Goal: Task Accomplishment & Management: Manage account settings

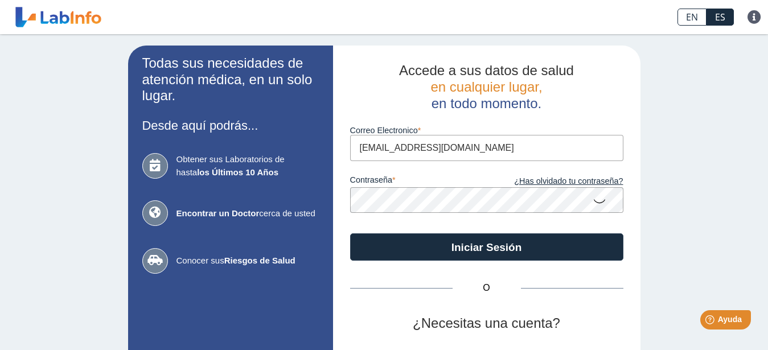
click at [455, 150] on input "[EMAIL_ADDRESS][DOMAIN_NAME]" at bounding box center [486, 148] width 273 height 26
drag, startPoint x: 480, startPoint y: 150, endPoint x: 332, endPoint y: 145, distance: 148.1
click at [350, 145] on input "[EMAIL_ADDRESS][DOMAIN_NAME]" at bounding box center [486, 148] width 273 height 26
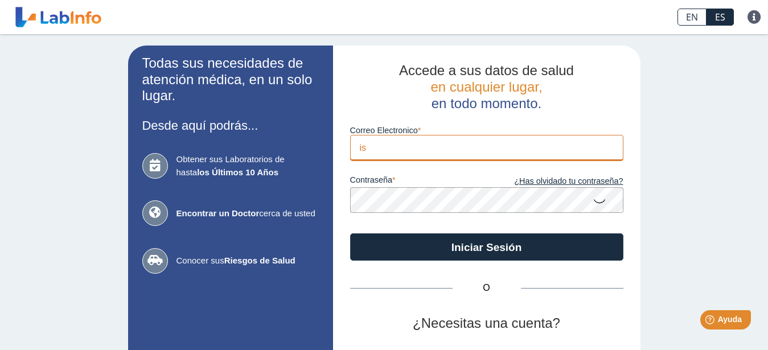
type input "i"
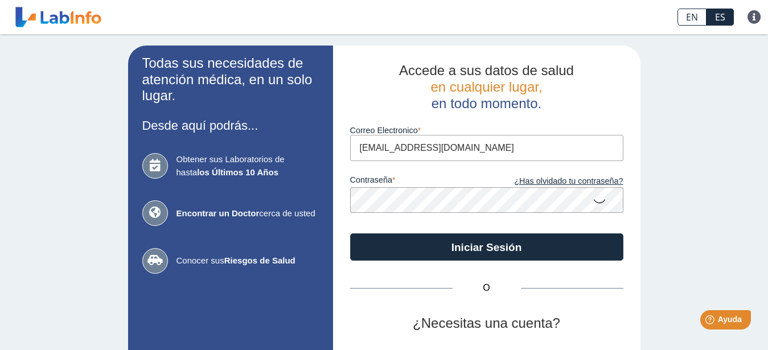
click at [389, 150] on input "[EMAIL_ADDRESS][DOMAIN_NAME]" at bounding box center [486, 148] width 273 height 26
click at [379, 146] on input "[EMAIL_ADDRESS][DOMAIN_NAME]" at bounding box center [486, 148] width 273 height 26
type input "[EMAIL_ADDRESS][DOMAIN_NAME]"
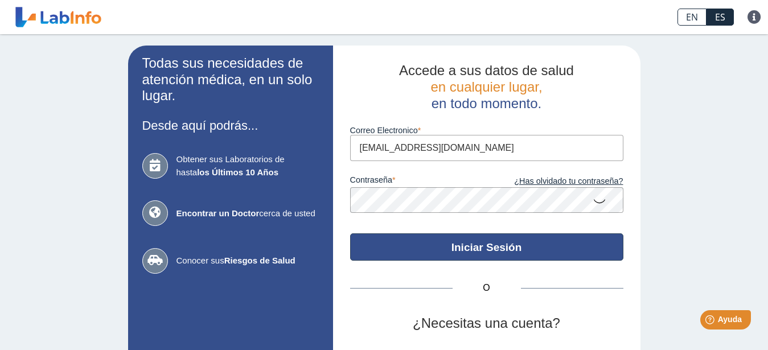
click at [391, 240] on button "Iniciar Sesión" at bounding box center [486, 246] width 273 height 27
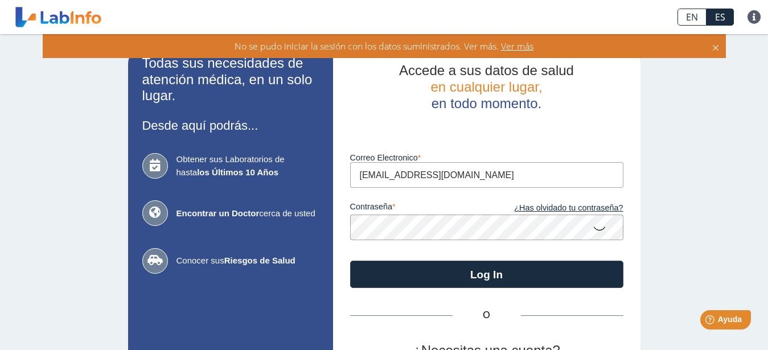
click at [708, 47] on div "No se pudo iniciar la sesión con los datos suministrados. Ver más. Ver más" at bounding box center [384, 46] width 672 height 13
click at [714, 47] on icon at bounding box center [715, 46] width 9 height 13
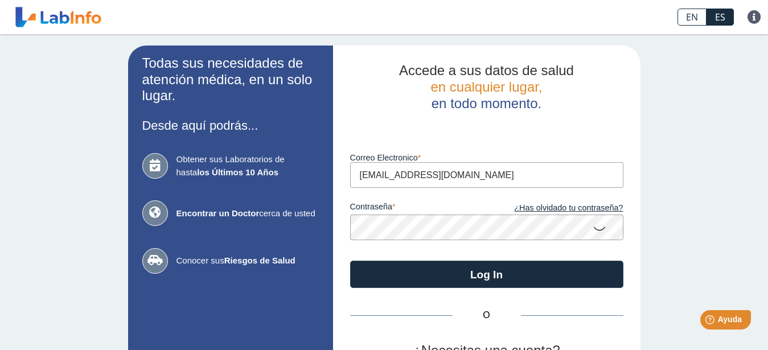
click at [593, 227] on icon at bounding box center [600, 228] width 14 height 22
click at [593, 227] on icon at bounding box center [600, 227] width 14 height 20
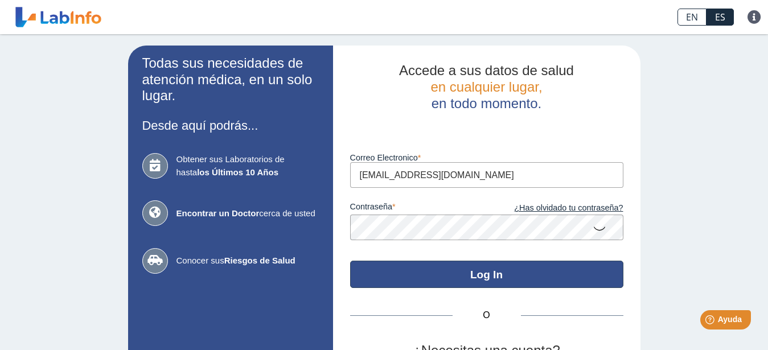
click at [480, 272] on button "Log In" at bounding box center [486, 274] width 273 height 27
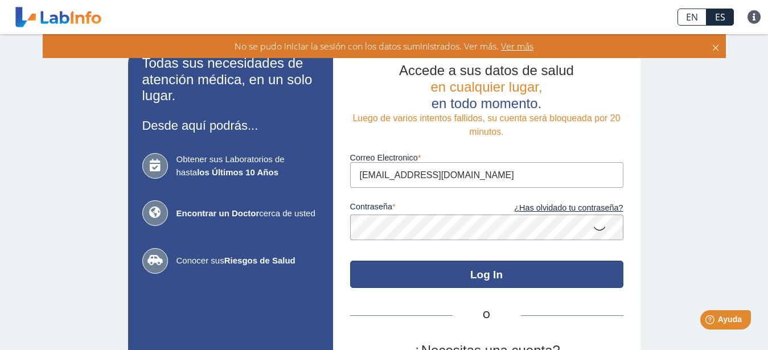
click at [714, 46] on icon at bounding box center [715, 46] width 9 height 13
